Goal: Information Seeking & Learning: Learn about a topic

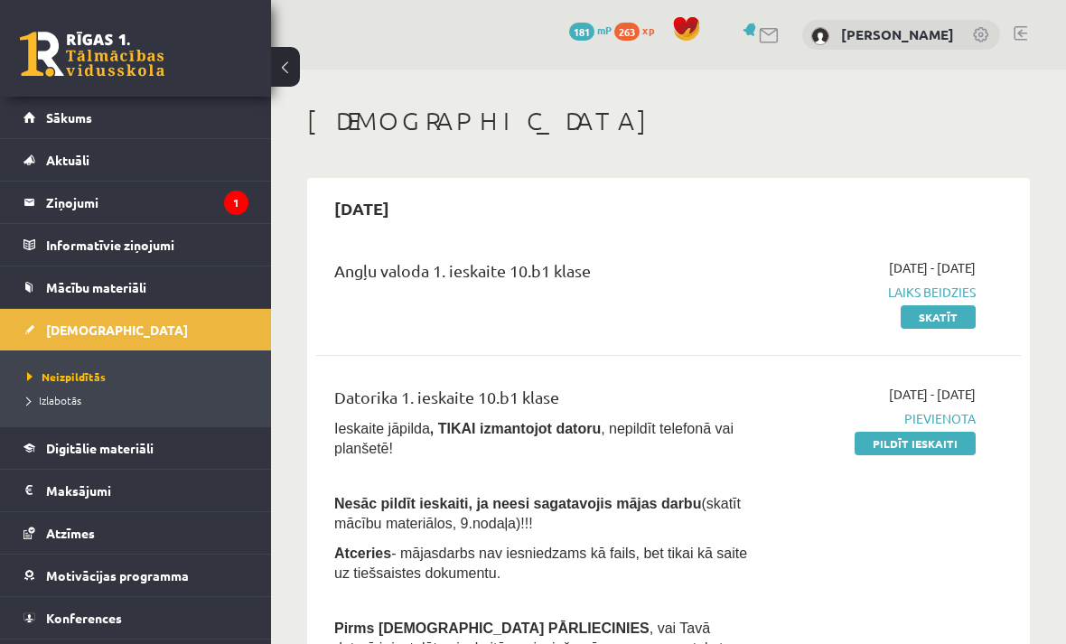
click at [209, 205] on legend "Ziņojumi 1" at bounding box center [147, 203] width 202 height 42
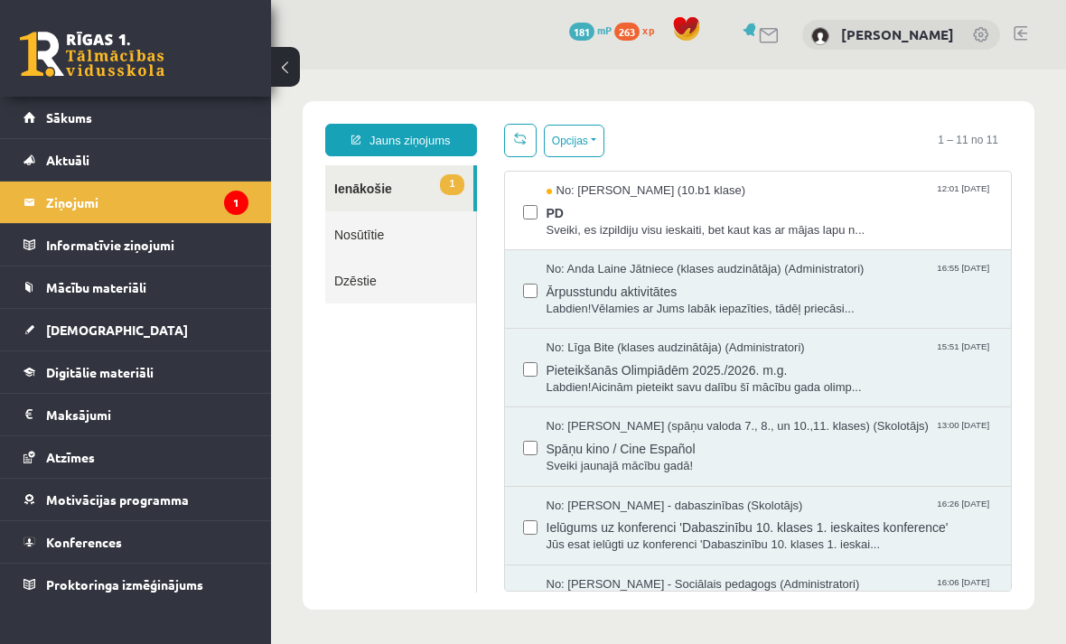
click at [843, 220] on span "PD" at bounding box center [770, 211] width 447 height 23
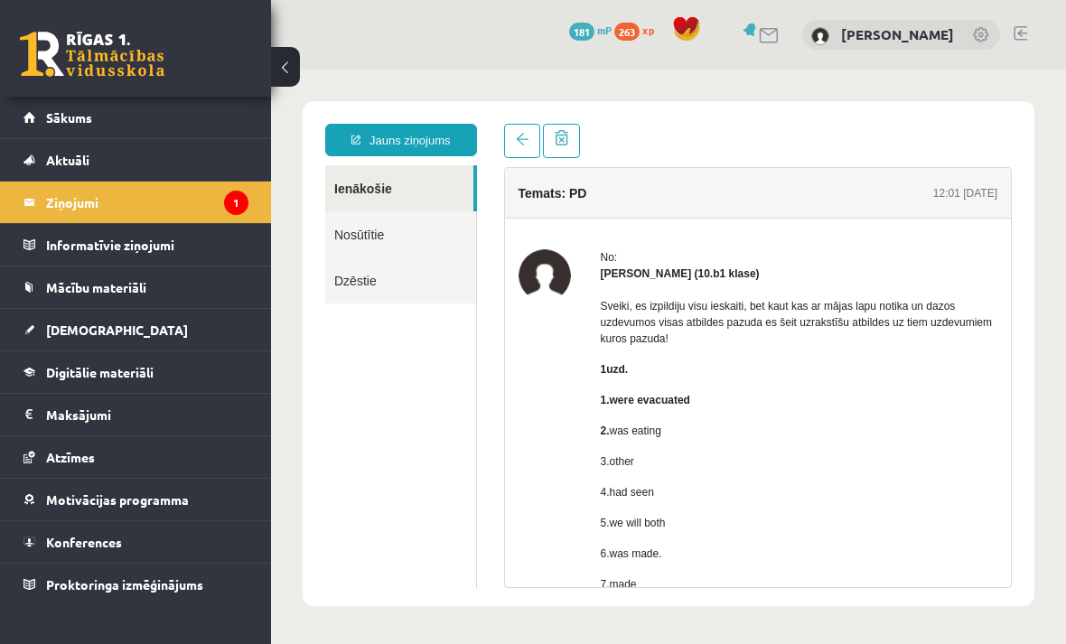
click at [524, 136] on span at bounding box center [522, 139] width 13 height 13
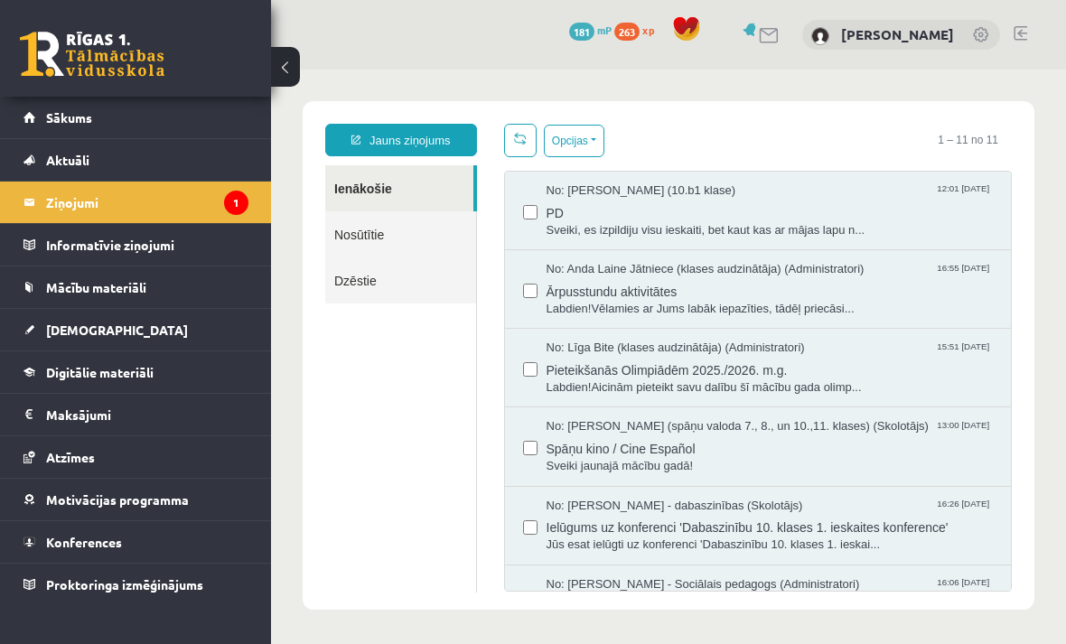
click at [128, 139] on link "Aktuāli" at bounding box center [135, 160] width 225 height 42
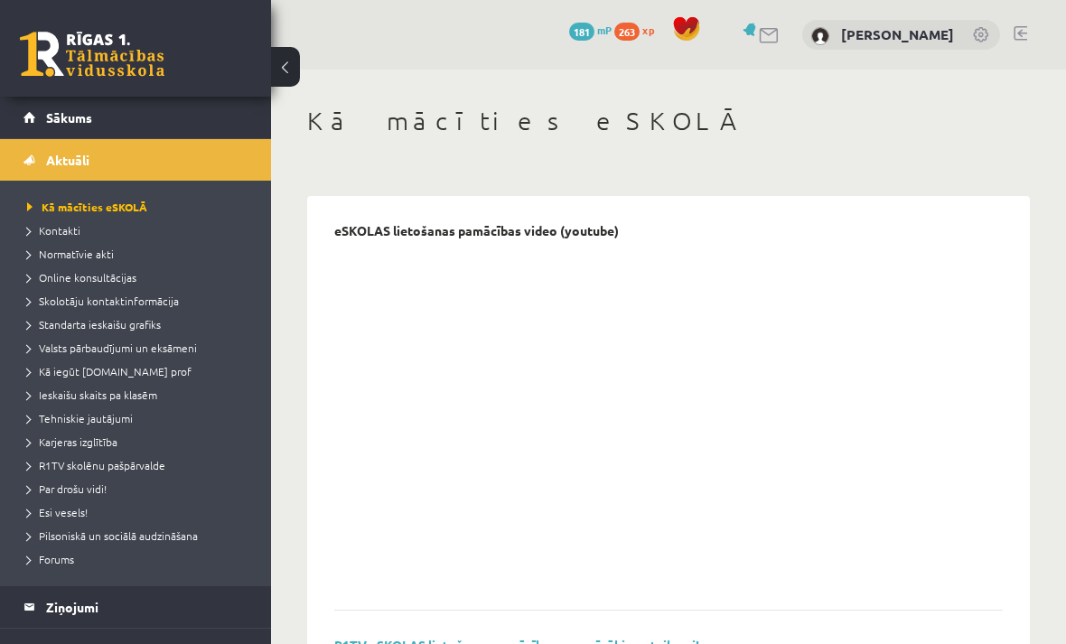
click at [57, 120] on span "Sākums" at bounding box center [69, 117] width 46 height 16
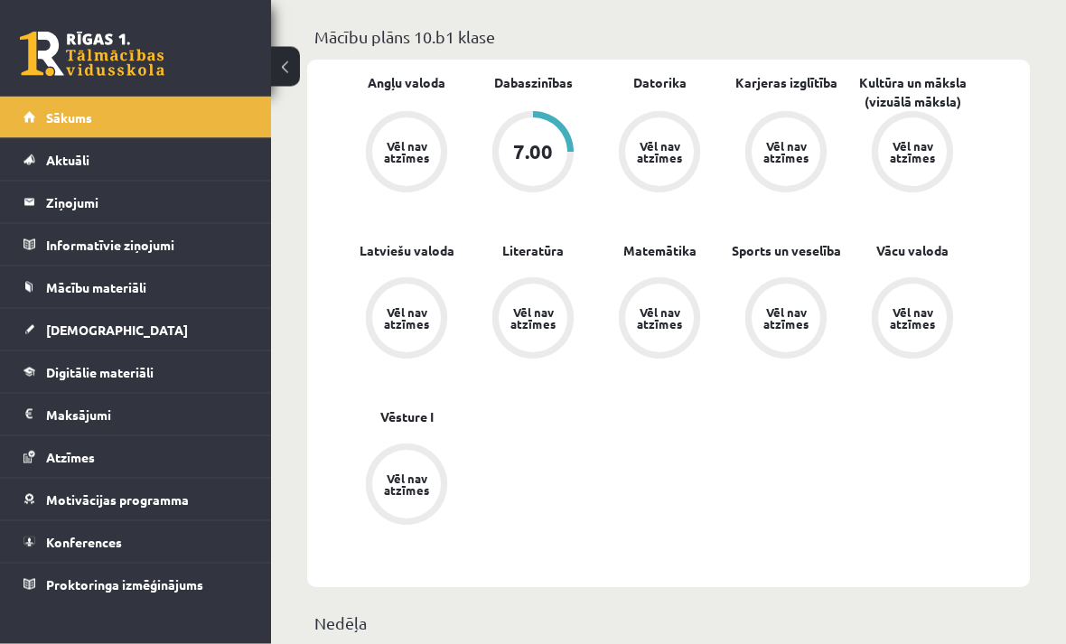
scroll to position [541, 0]
click at [70, 320] on link "[DEMOGRAPHIC_DATA]" at bounding box center [135, 330] width 225 height 42
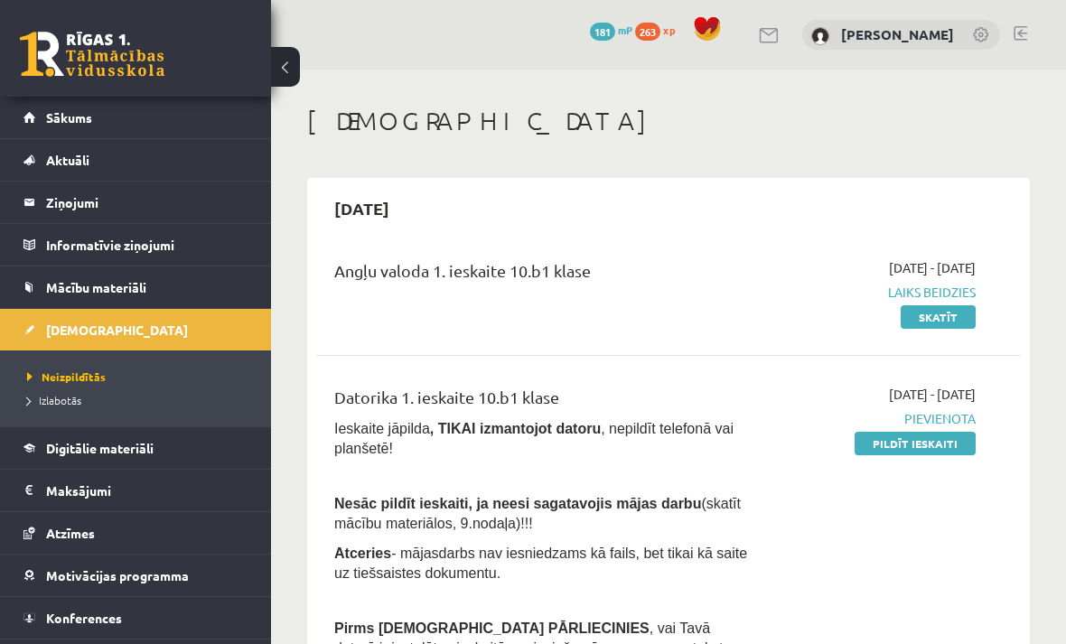
click at [963, 314] on link "Skatīt" at bounding box center [938, 316] width 75 height 23
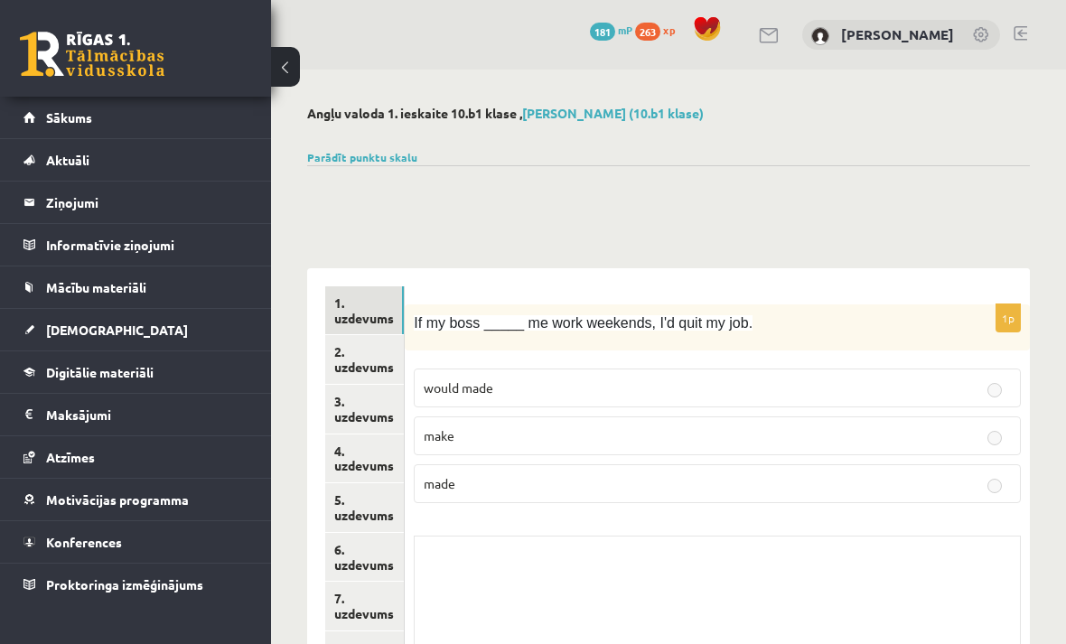
click at [388, 347] on link "2. uzdevums" at bounding box center [364, 359] width 79 height 49
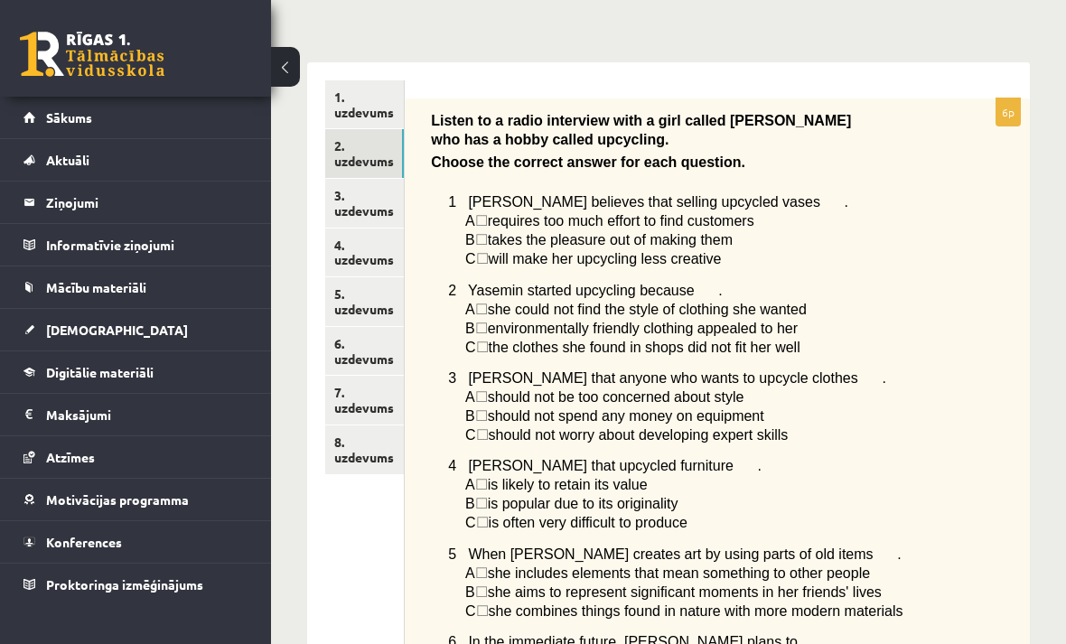
scroll to position [205, 0]
click at [376, 211] on link "3. uzdevums" at bounding box center [364, 204] width 79 height 49
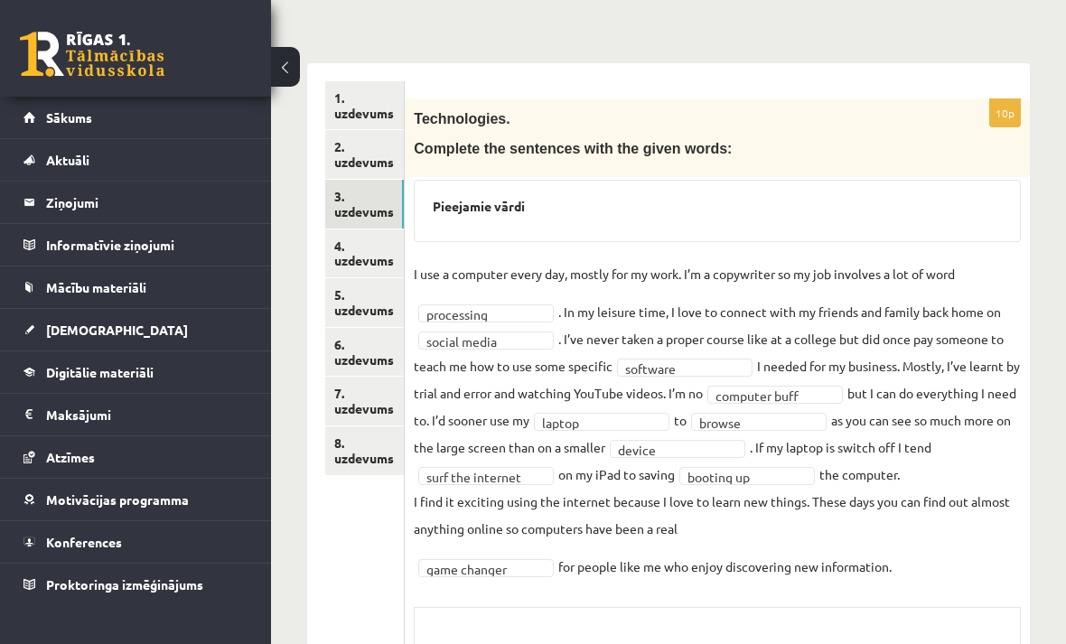
scroll to position [182, 0]
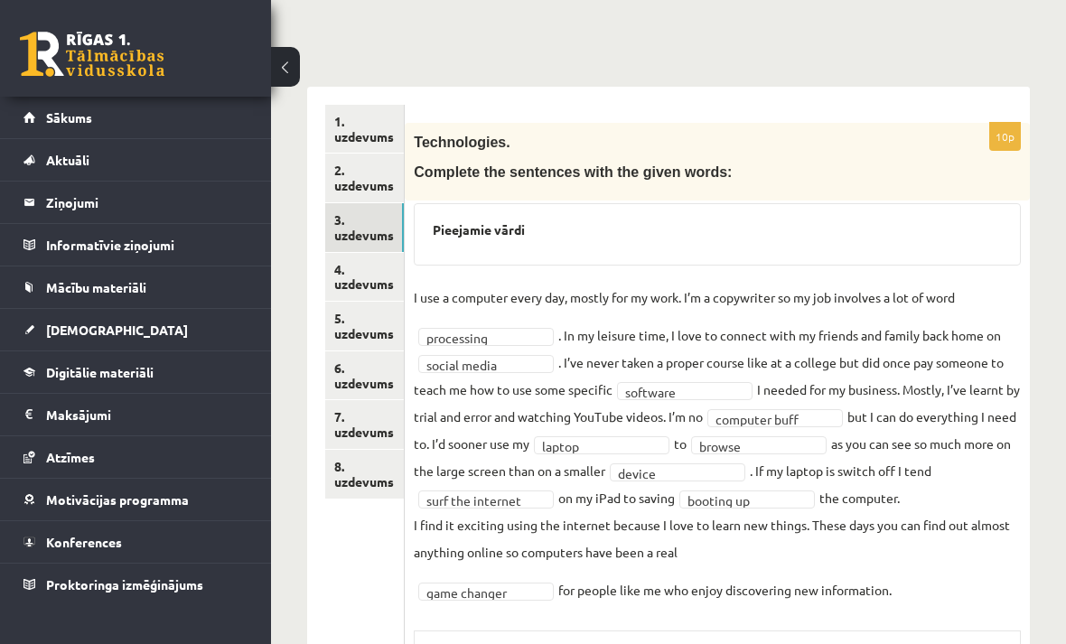
click at [372, 275] on link "4. uzdevums" at bounding box center [364, 277] width 79 height 49
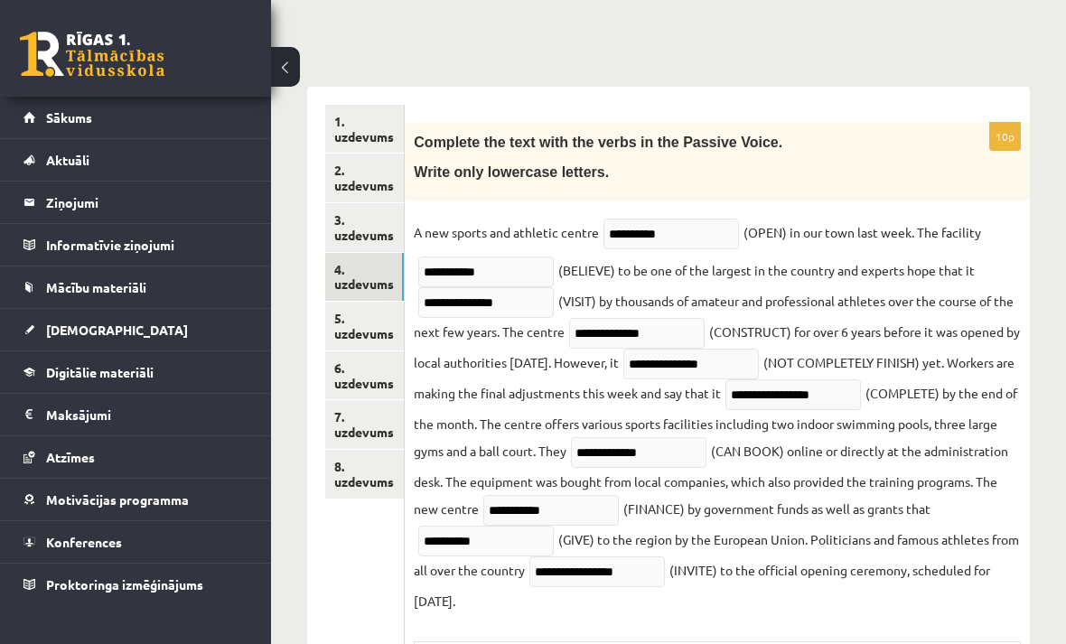
click at [380, 330] on link "5. uzdevums" at bounding box center [364, 326] width 79 height 49
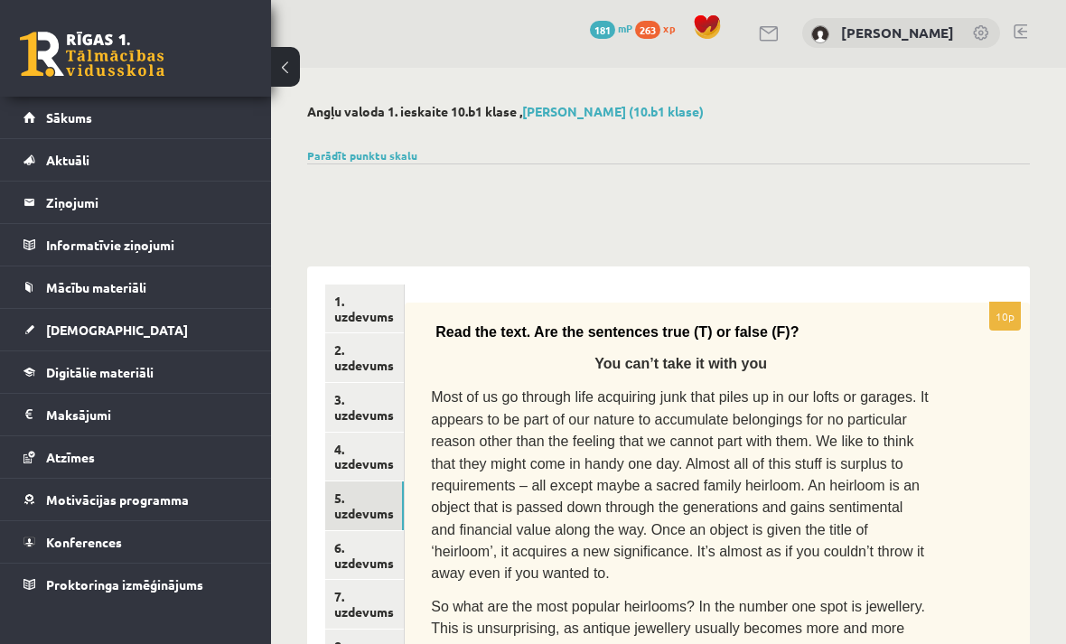
scroll to position [0, 0]
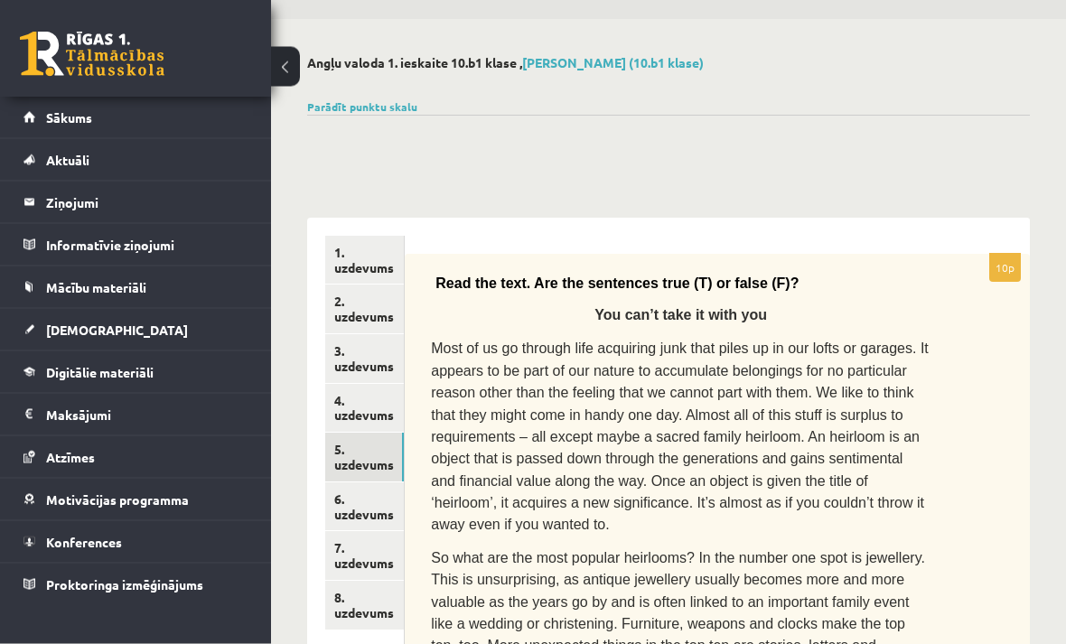
click at [371, 513] on link "6. uzdevums" at bounding box center [364, 507] width 79 height 49
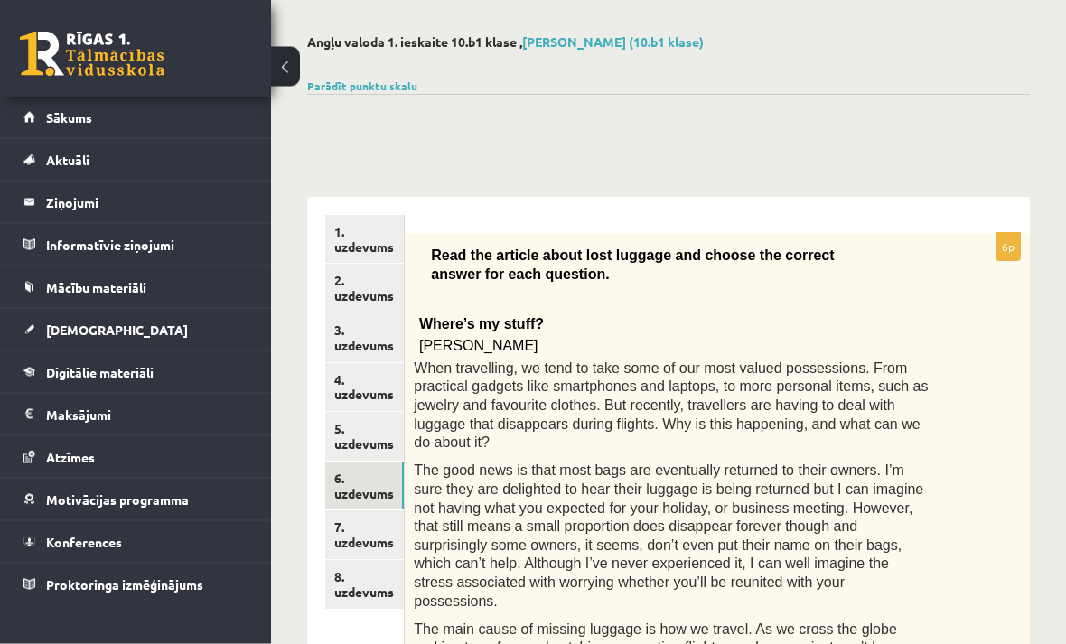
scroll to position [82, 0]
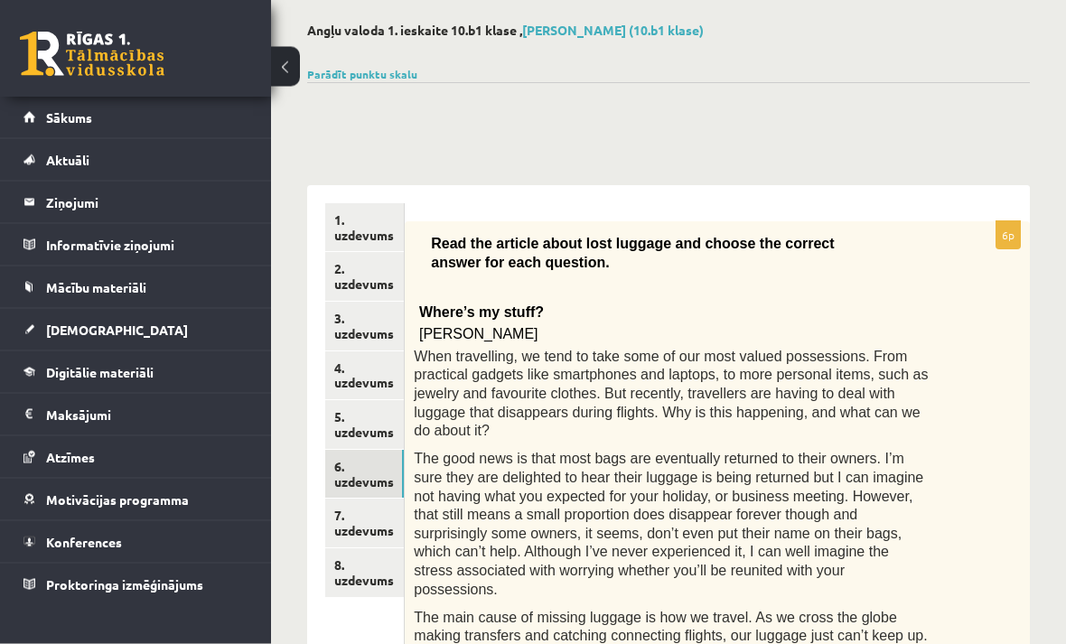
click at [389, 529] on link "7. uzdevums" at bounding box center [364, 524] width 79 height 49
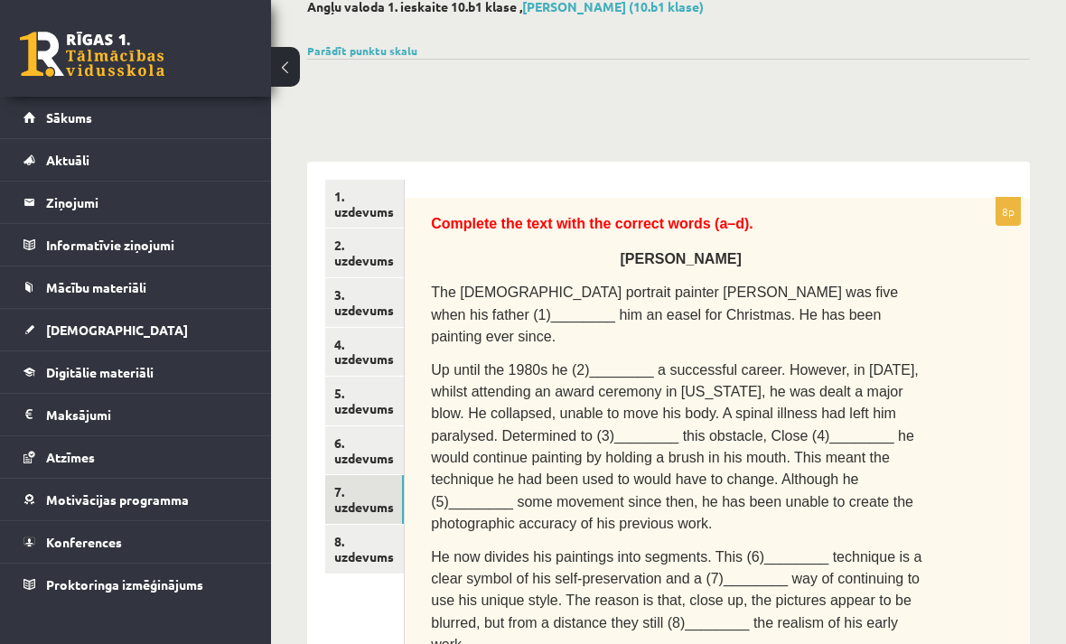
scroll to position [123, 0]
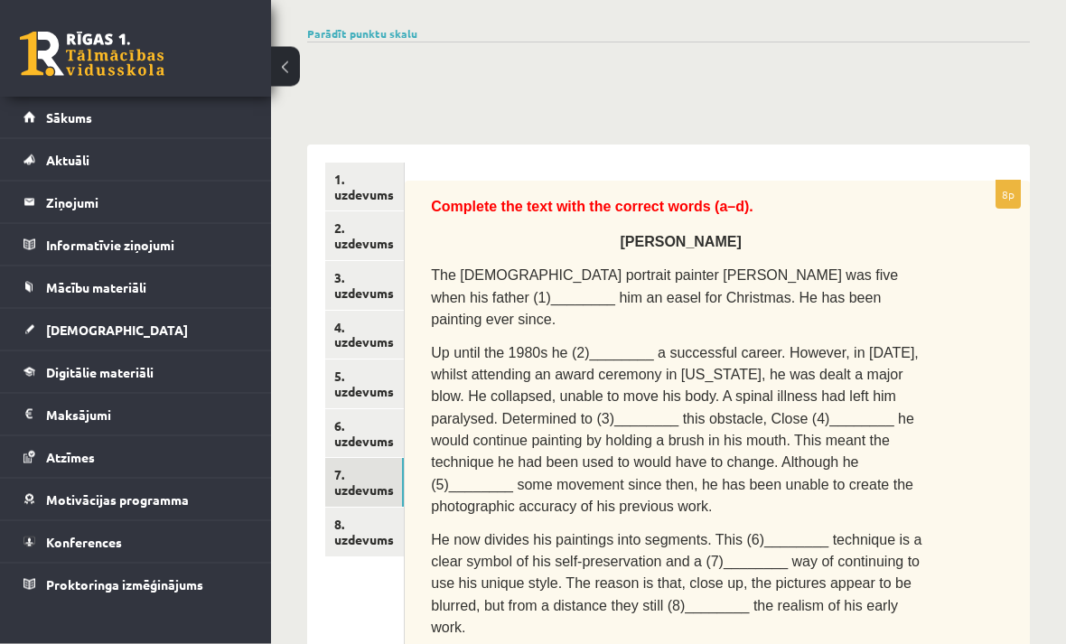
click at [365, 543] on link "8. uzdevums" at bounding box center [364, 533] width 79 height 49
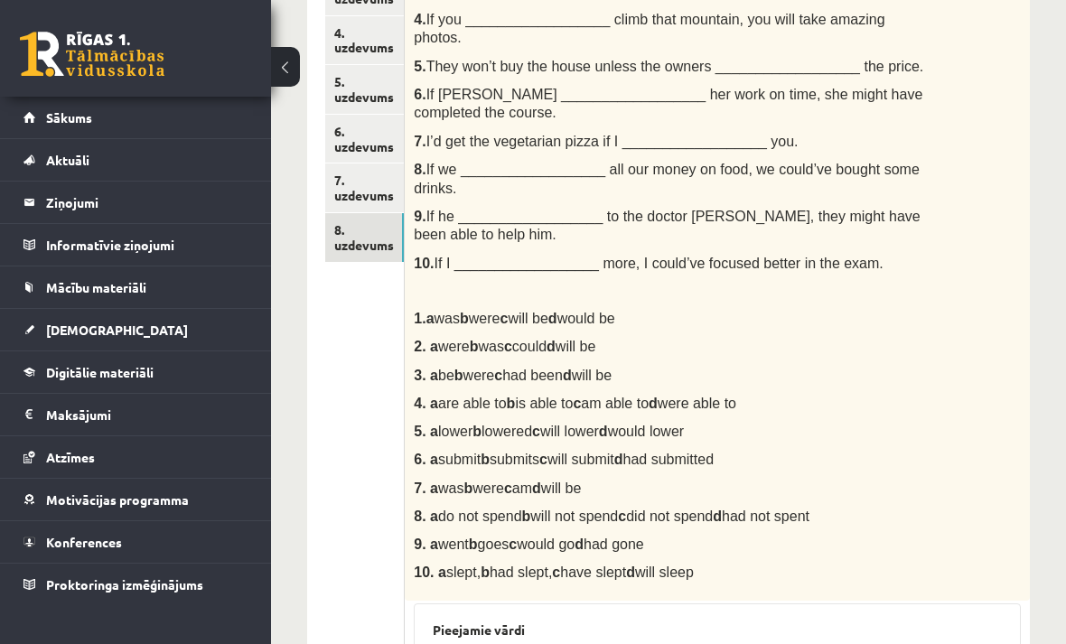
scroll to position [0, 0]
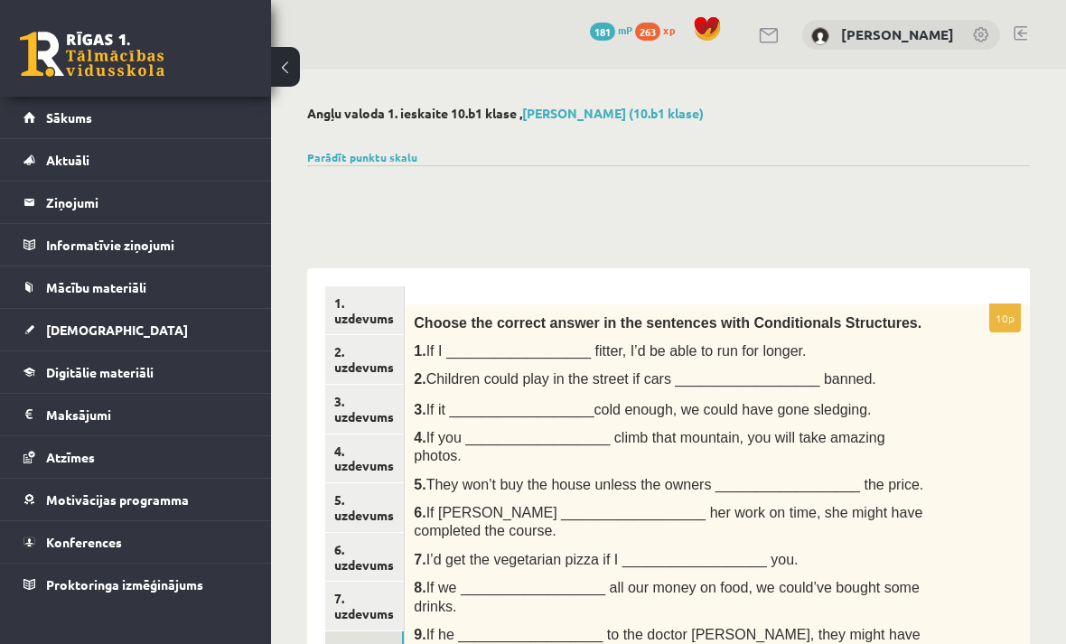
click at [84, 317] on link "[DEMOGRAPHIC_DATA]" at bounding box center [135, 330] width 225 height 42
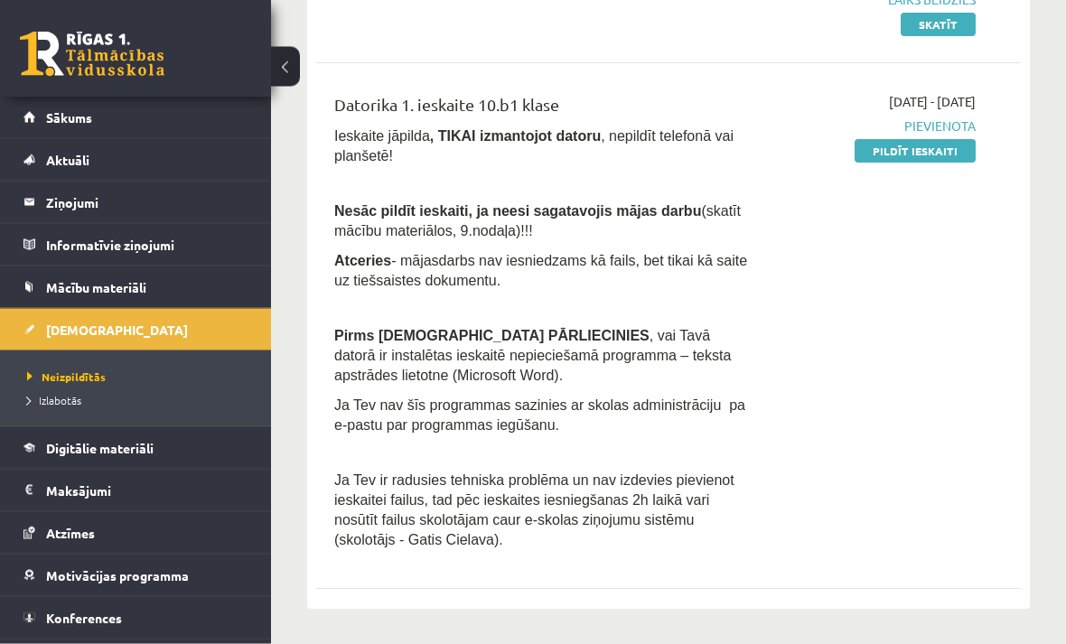
scroll to position [293, 0]
click at [142, 291] on span "Mācību materiāli" at bounding box center [96, 287] width 100 height 16
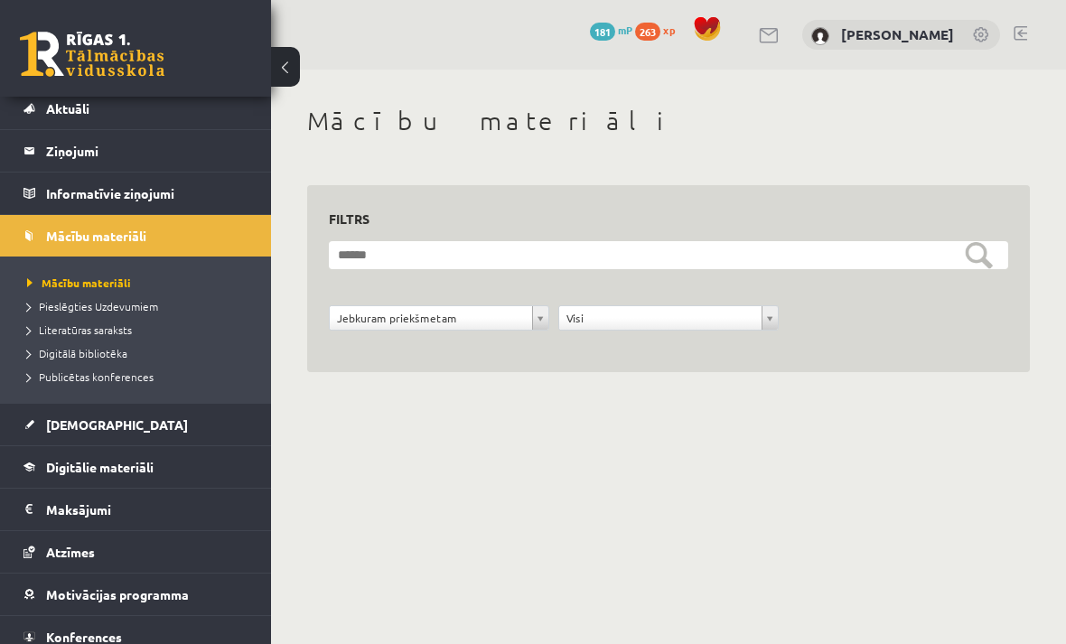
scroll to position [50, 0]
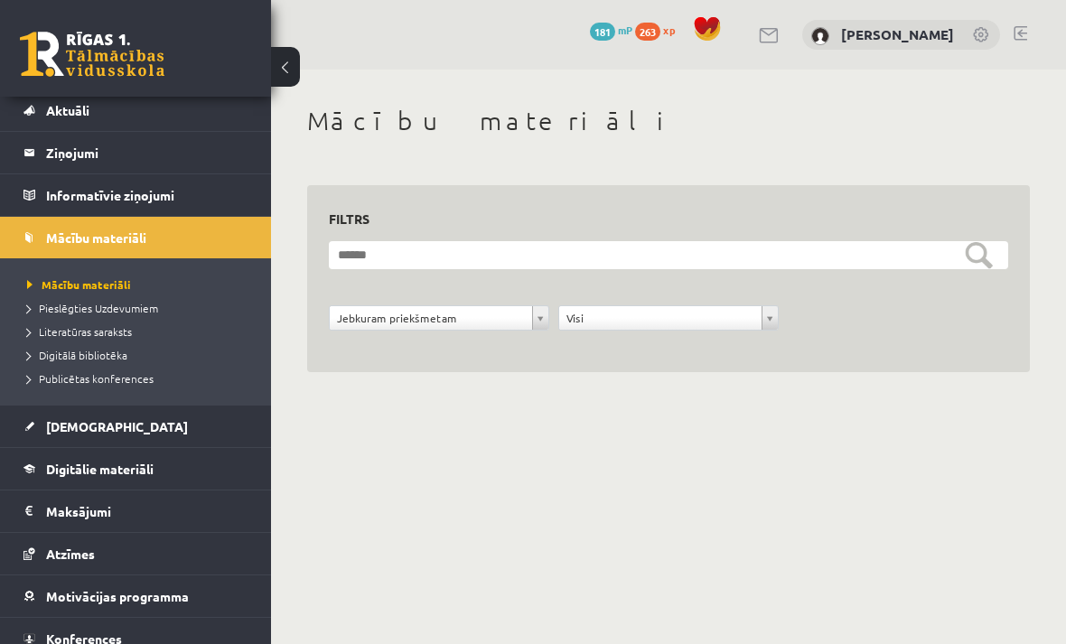
click at [147, 476] on link "Digitālie materiāli" at bounding box center [135, 469] width 225 height 42
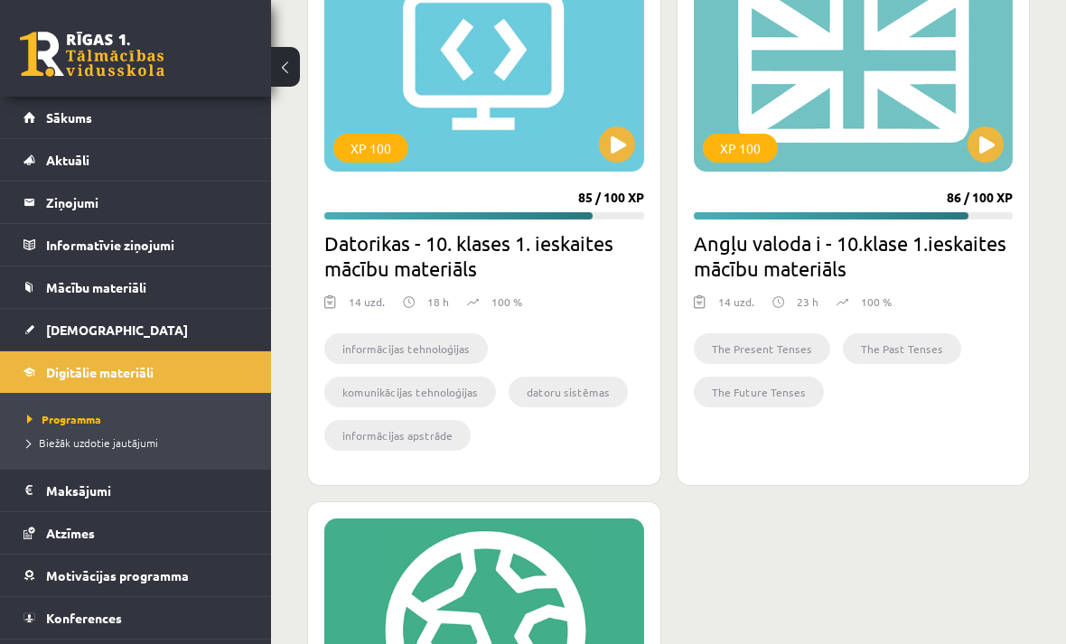
scroll to position [683, 0]
